Goal: Task Accomplishment & Management: Use online tool/utility

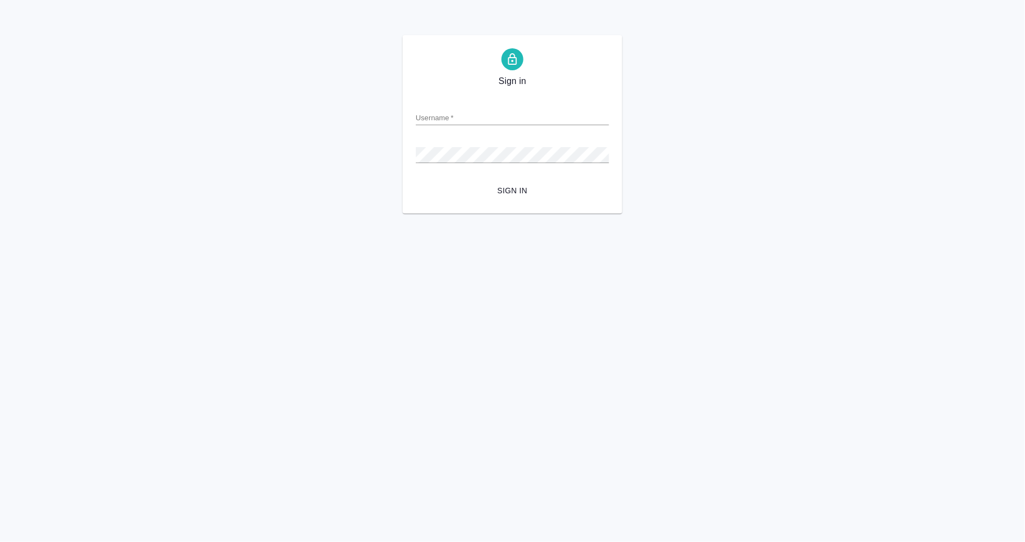
type input "[EMAIL_ADDRESS][DOMAIN_NAME]"
click at [509, 189] on span "Sign in" at bounding box center [512, 191] width 176 height 14
type input "a.mangul@awatera.com"
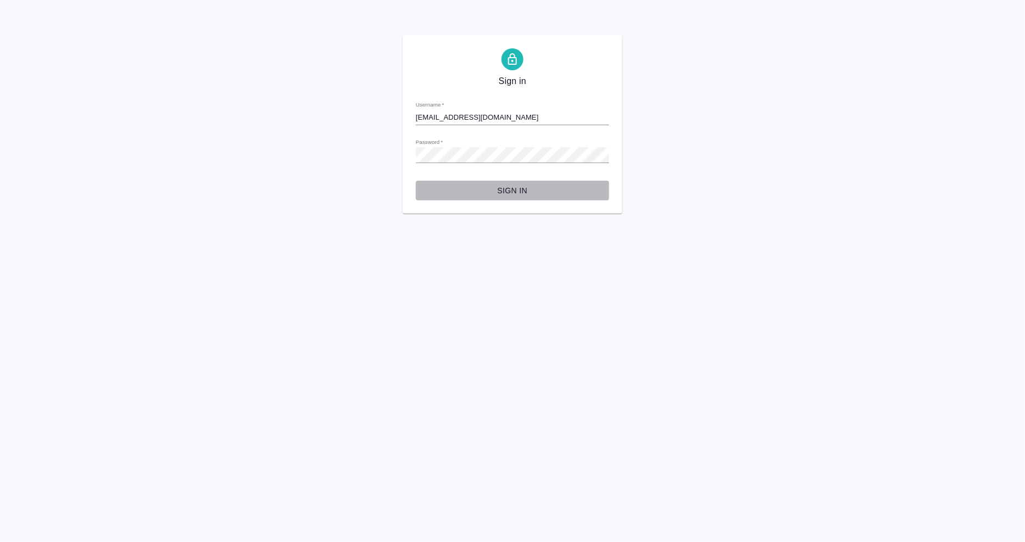
click at [519, 189] on span "Sign in" at bounding box center [512, 191] width 176 height 14
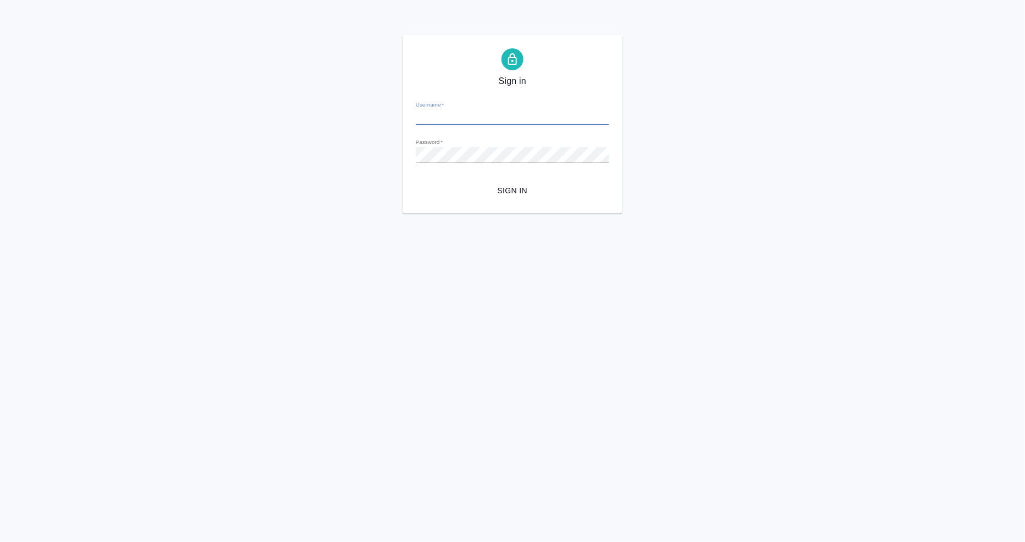
type input "[EMAIL_ADDRESS][DOMAIN_NAME]"
click at [361, 160] on div "Sign in Username   * a.mangul@awatera.com Password   * urlPath   * / Sign in" at bounding box center [512, 124] width 1025 height 178
click at [416, 181] on button "Sign in" at bounding box center [512, 191] width 193 height 20
type input "a.mangul@awatera.com"
click at [343, 150] on div "Sign in Username   * a.mangul@awatera.com Password   * urlPath   * / Sign in" at bounding box center [512, 124] width 1025 height 178
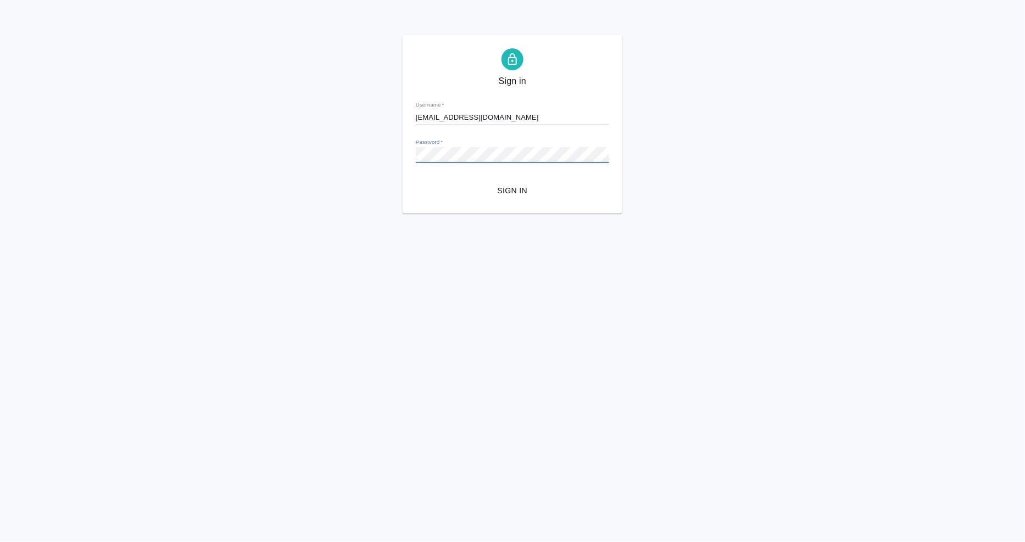
click at [416, 181] on button "Sign in" at bounding box center [512, 191] width 193 height 20
type input "[EMAIL_ADDRESS][DOMAIN_NAME]"
click at [517, 187] on span "Sign in" at bounding box center [512, 191] width 176 height 14
type input "[EMAIL_ADDRESS][DOMAIN_NAME]"
click at [506, 181] on button "Sign in" at bounding box center [512, 191] width 193 height 20
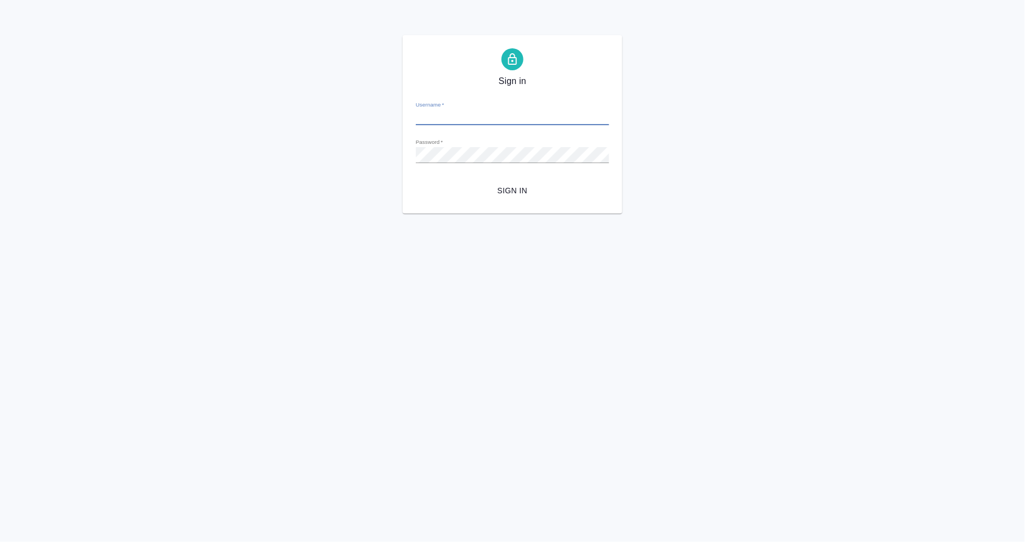
type input "[EMAIL_ADDRESS][DOMAIN_NAME]"
click at [363, 158] on div "Sign in Username   * a.mangul@awatera.com Password   * urlPath   * / Sign in" at bounding box center [512, 124] width 1025 height 178
click at [416, 181] on button "Sign in" at bounding box center [512, 191] width 193 height 20
type input "[EMAIL_ADDRESS][DOMAIN_NAME]"
click at [325, 142] on div "Sign in Username   * [EMAIL_ADDRESS][DOMAIN_NAME] Password   * urlPath   * / Si…" at bounding box center [512, 124] width 1025 height 178
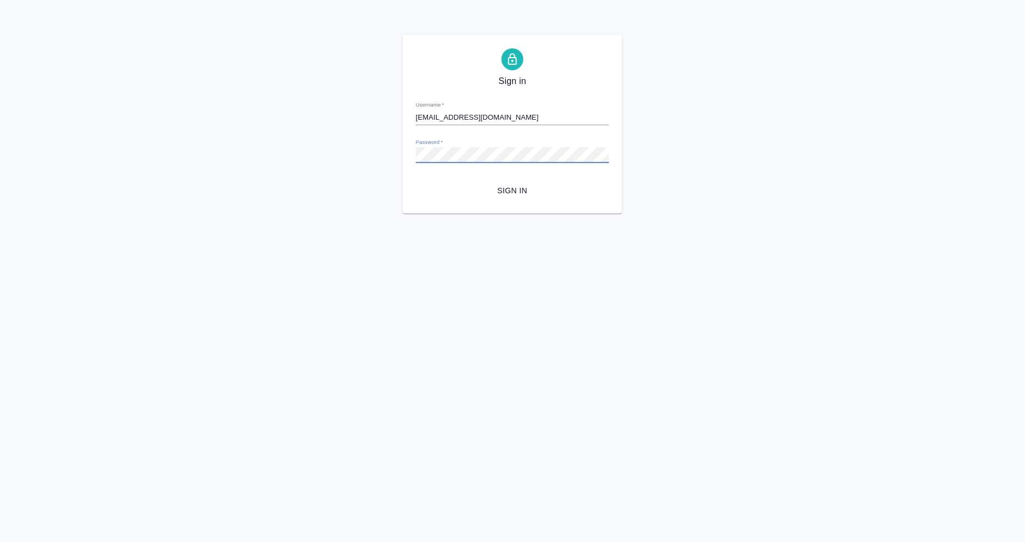
click at [416, 181] on button "Sign in" at bounding box center [512, 191] width 193 height 20
